Goal: Navigation & Orientation: Understand site structure

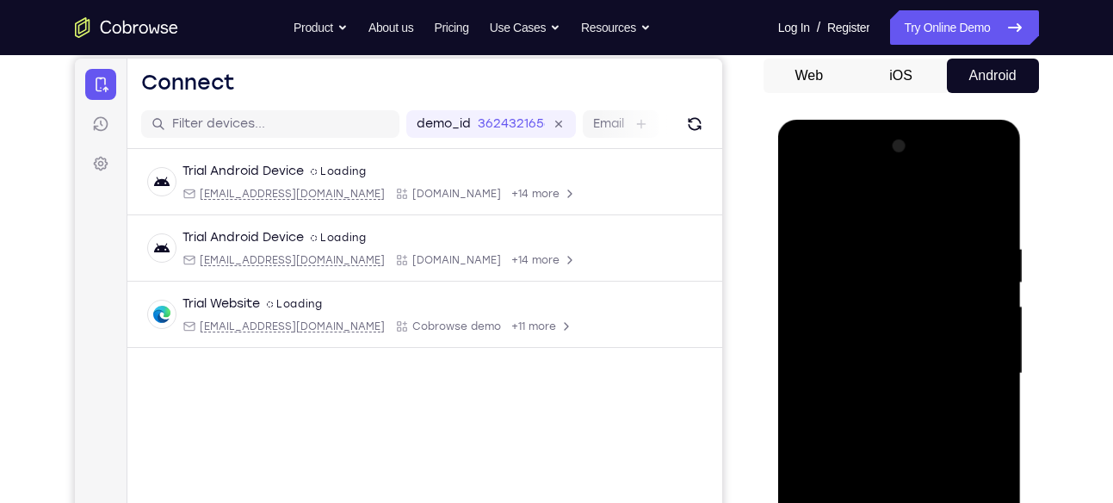
scroll to position [278, 0]
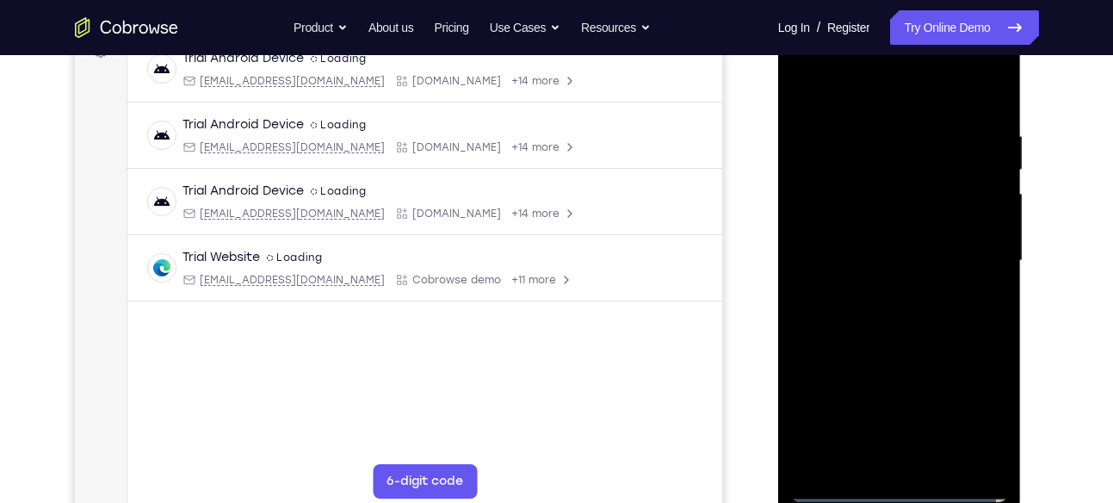
click at [900, 482] on div at bounding box center [899, 261] width 217 height 482
click at [904, 476] on div at bounding box center [899, 261] width 217 height 482
click at [896, 482] on div at bounding box center [899, 261] width 217 height 482
click at [894, 482] on div at bounding box center [899, 261] width 217 height 482
click at [897, 482] on div at bounding box center [899, 261] width 217 height 482
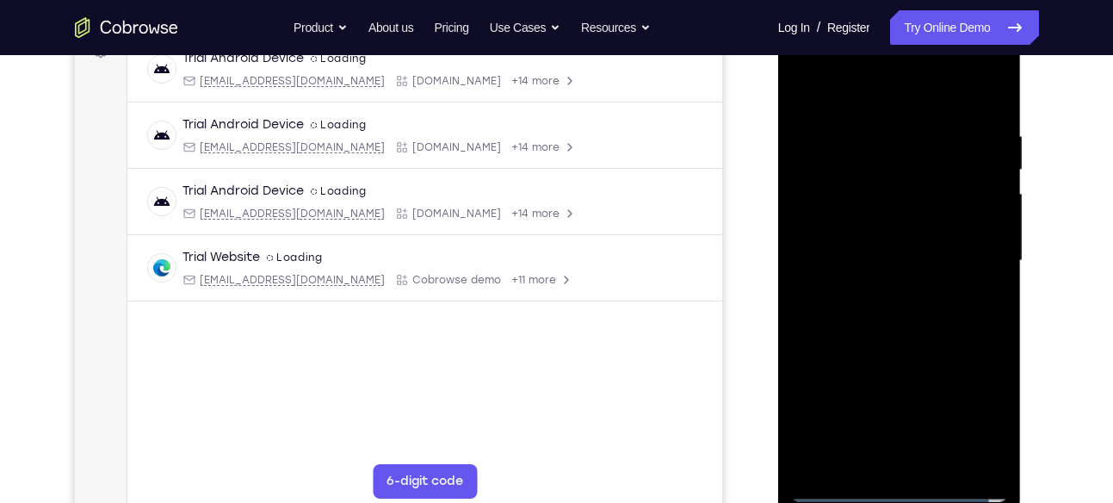
click at [897, 482] on div at bounding box center [899, 261] width 217 height 482
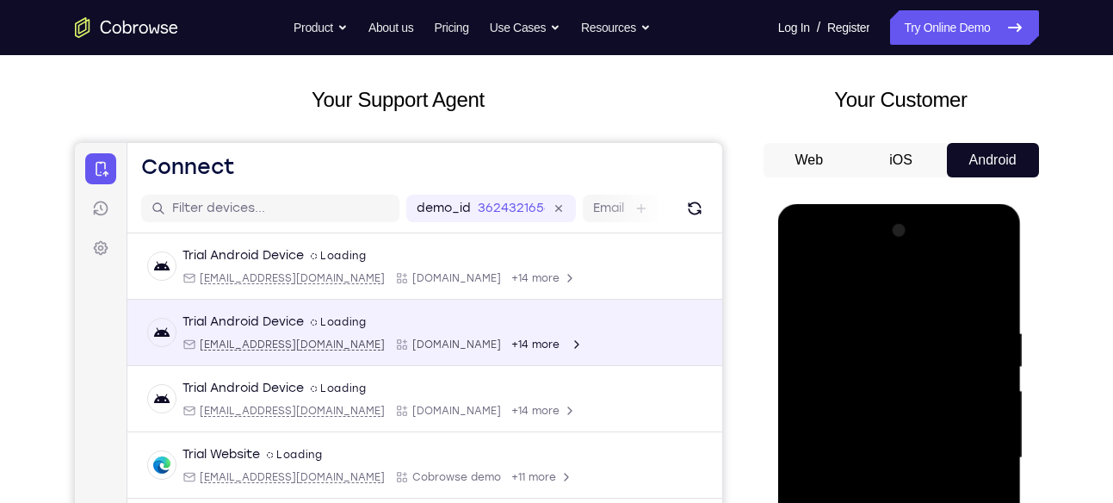
scroll to position [114, 0]
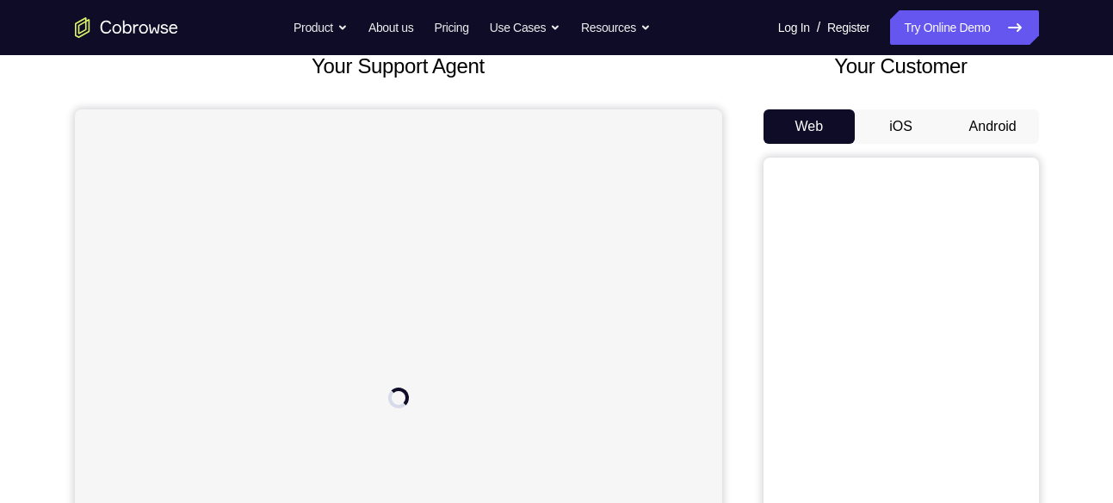
click at [979, 122] on button "Android" at bounding box center [993, 126] width 92 height 34
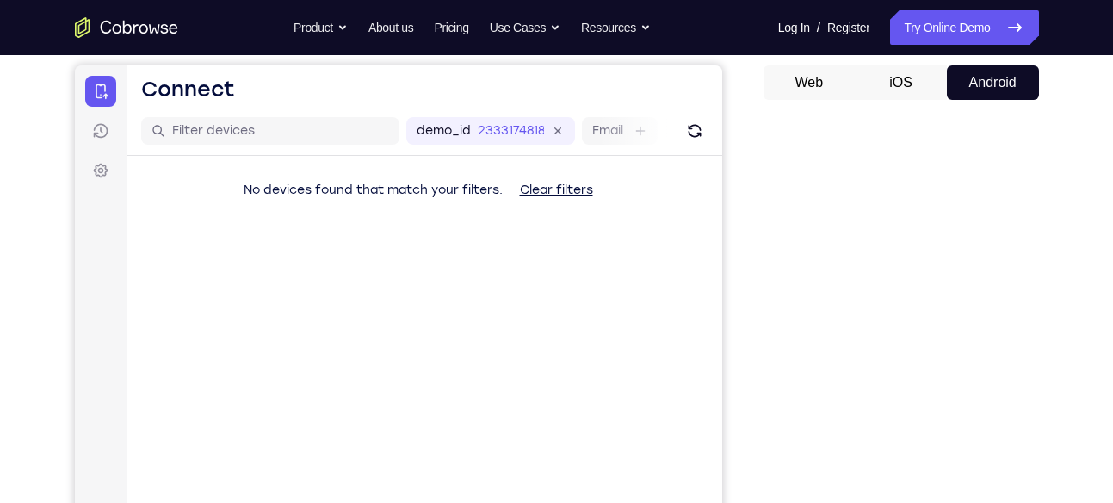
scroll to position [157, 0]
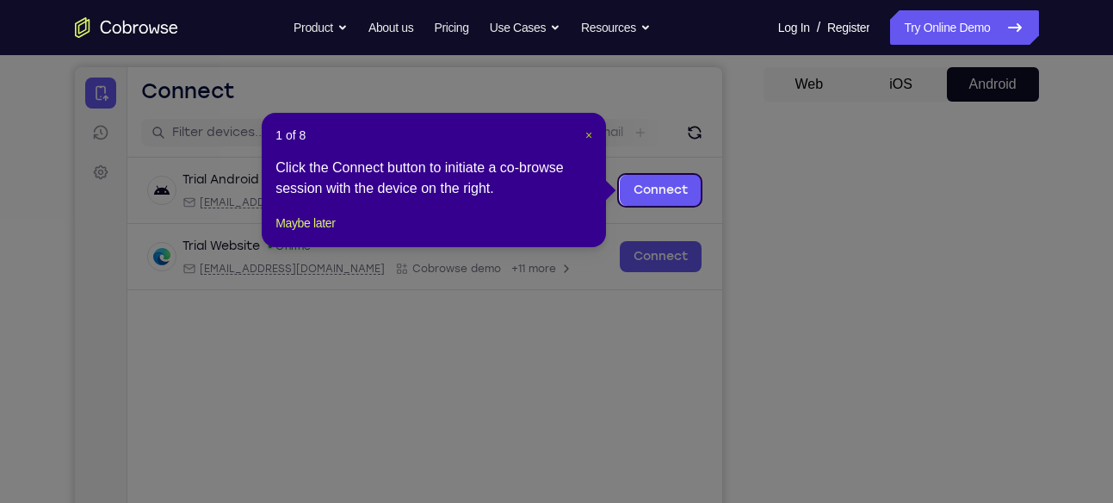
click at [589, 135] on span "×" at bounding box center [588, 135] width 7 height 14
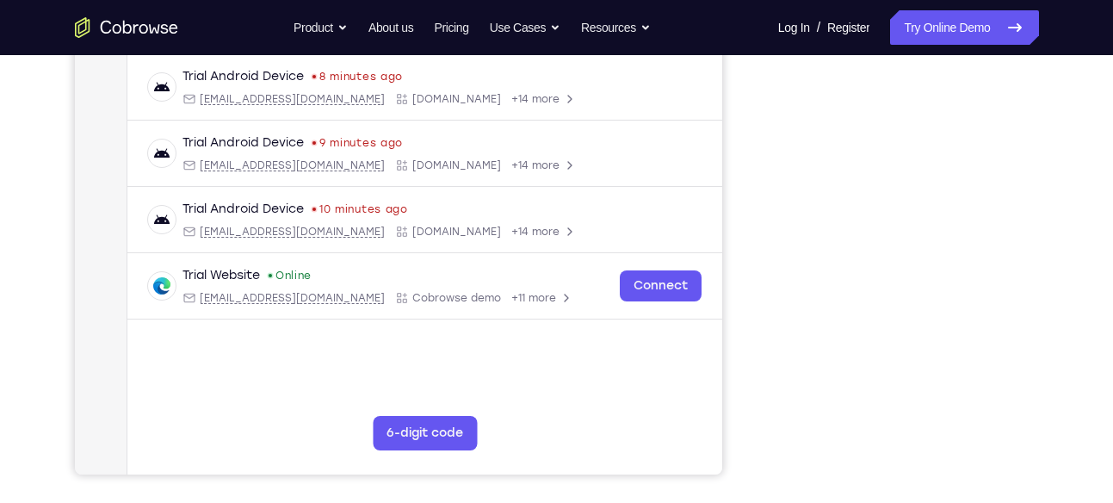
scroll to position [328, 0]
